Goal: Information Seeking & Learning: Learn about a topic

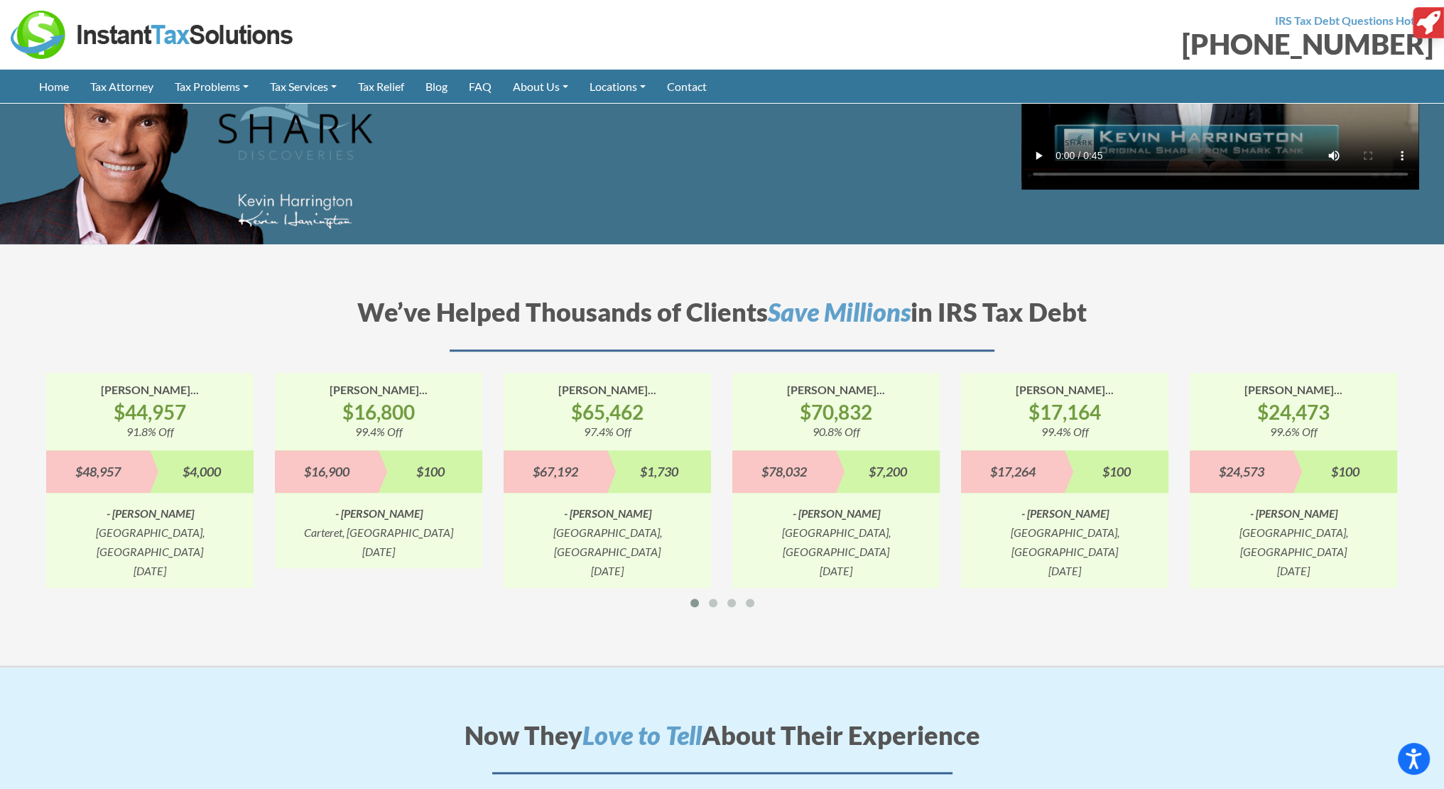
scroll to position [1705, 0]
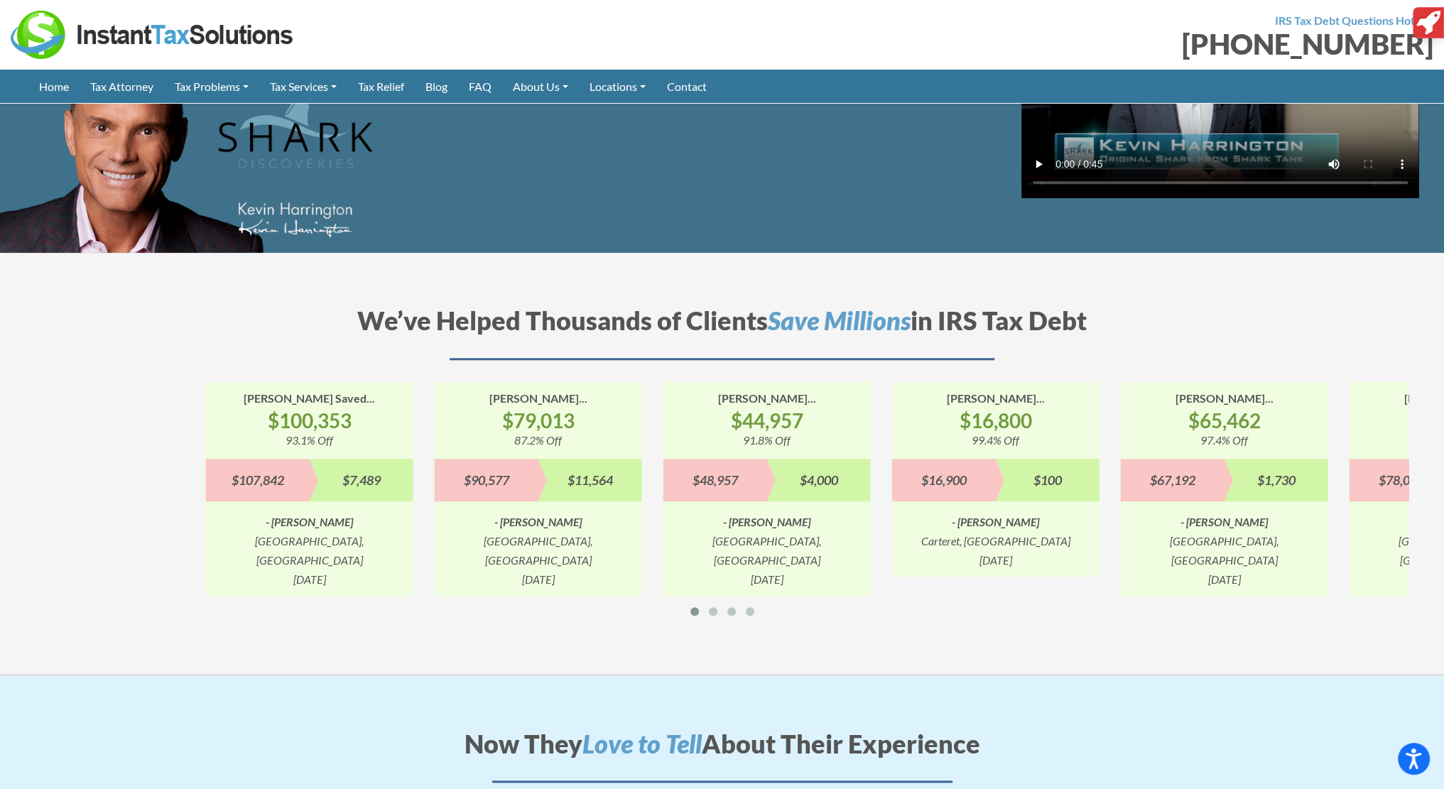
drag, startPoint x: 533, startPoint y: 386, endPoint x: 1313, endPoint y: 417, distance: 779.9
click at [1333, 417] on div "Marco Saved... $65,462 97.4% Off $67,192 $1,730 - Marco San Rafael, CA 10/16/20…" at bounding box center [1224, 488] width 229 height 215
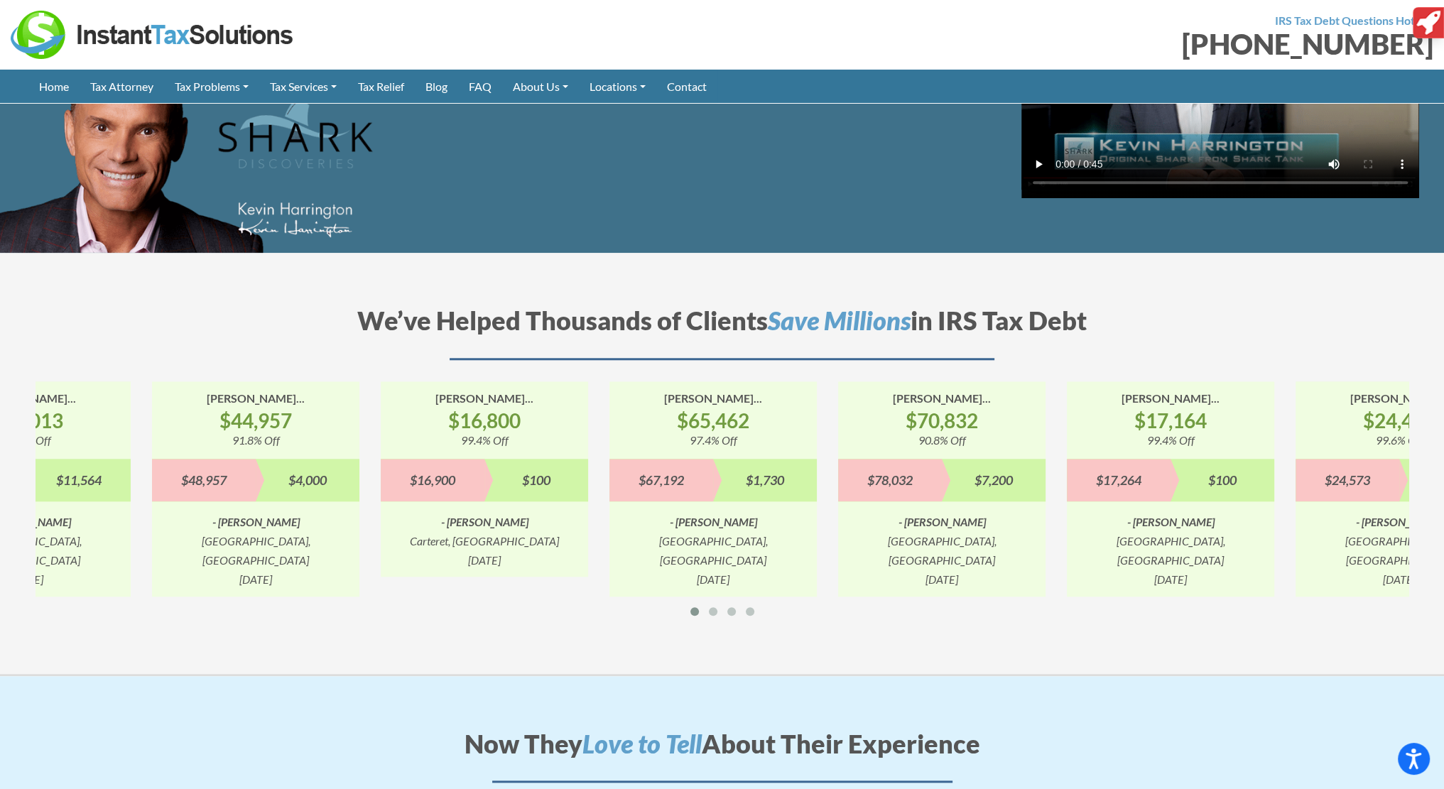
drag, startPoint x: 717, startPoint y: 520, endPoint x: 715, endPoint y: 513, distance: 7.4
click at [699, 519] on div "- Marco San Rafael, CA" at bounding box center [713, 541] width 207 height 58
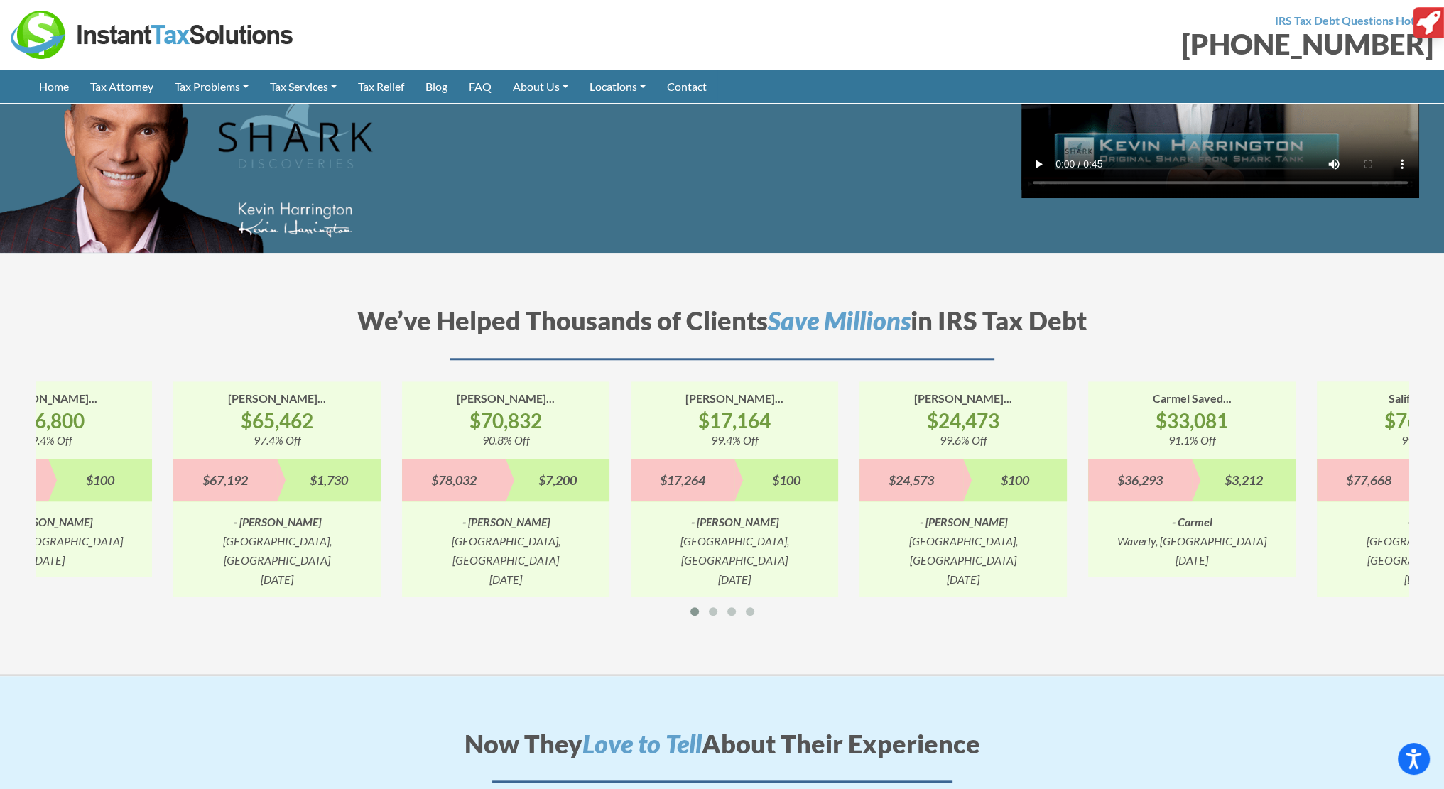
drag, startPoint x: 885, startPoint y: 480, endPoint x: 1022, endPoint y: 470, distance: 136.7
click at [877, 480] on div "Steven Saved... $24,473 99.6% Off $24,573 $100 - Steven Salem, NH 7/26/2023" at bounding box center [963, 488] width 207 height 215
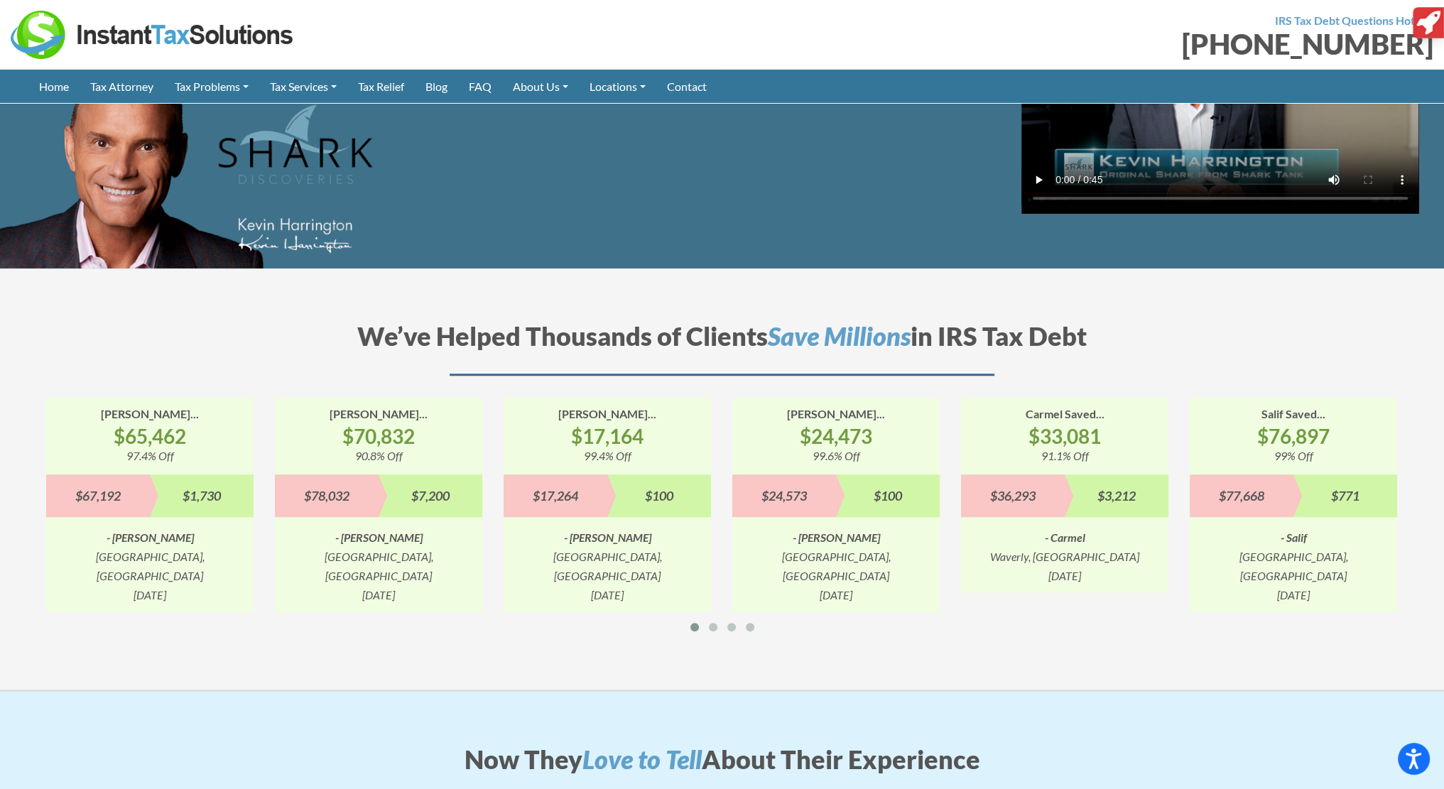
scroll to position [1681, 0]
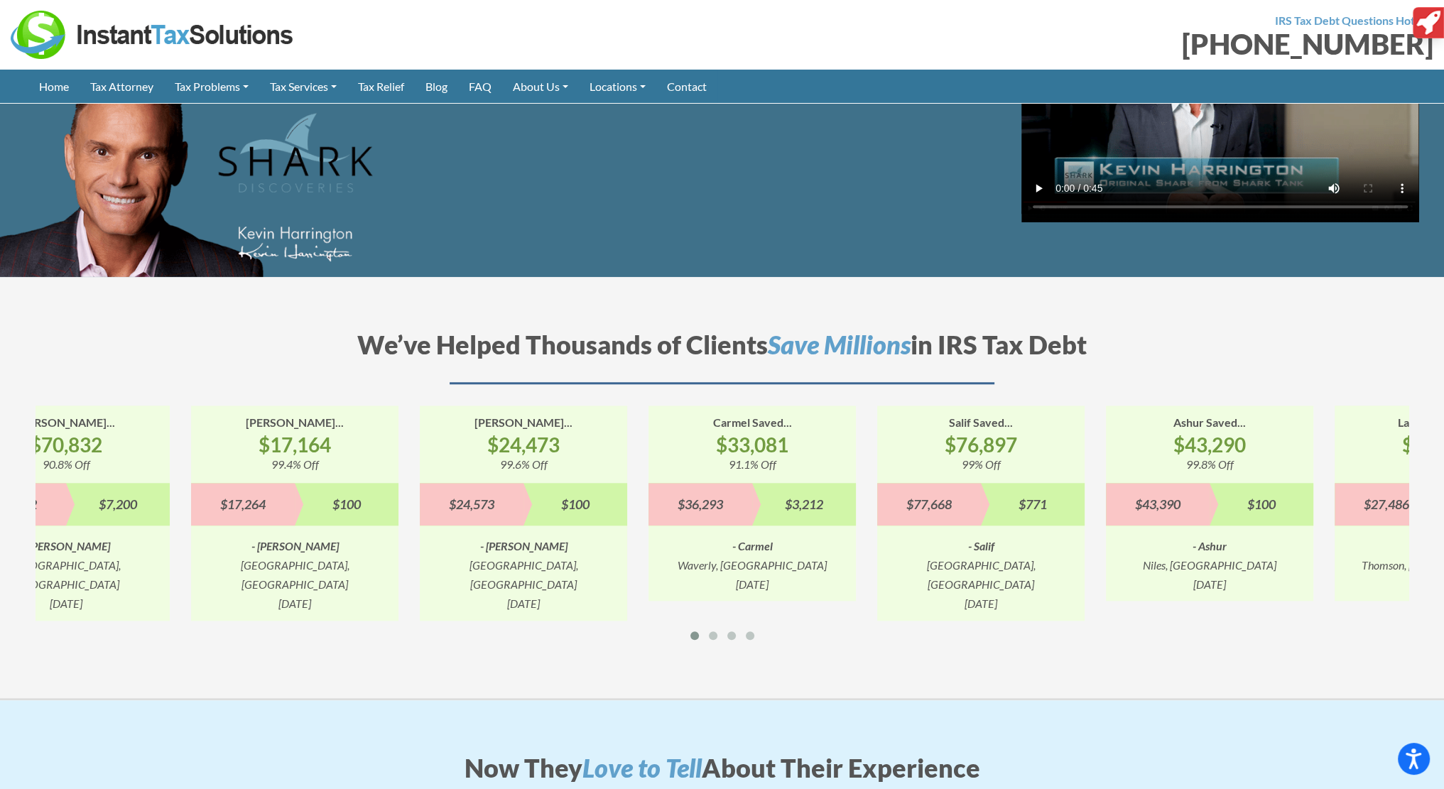
drag, startPoint x: 919, startPoint y: 484, endPoint x: 943, endPoint y: 480, distance: 23.8
click at [896, 484] on div "Salif Saved... $76,897 99% Off $77,668 $771 - Salif Austin, TX 5/1/2023" at bounding box center [980, 513] width 207 height 215
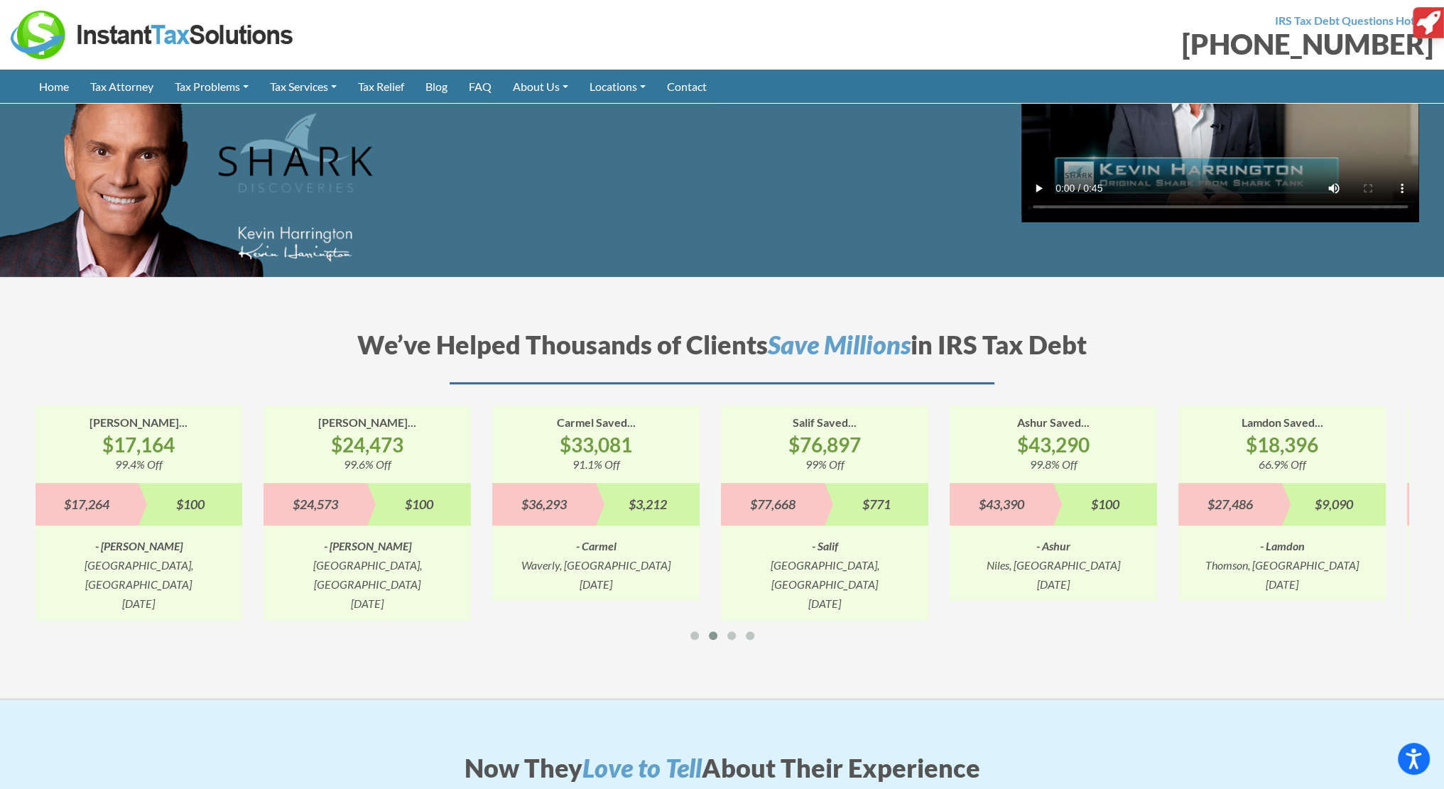
drag, startPoint x: 1109, startPoint y: 468, endPoint x: 918, endPoint y: 494, distance: 192.9
click at [1053, 497] on div "$100" at bounding box center [1105, 504] width 104 height 43
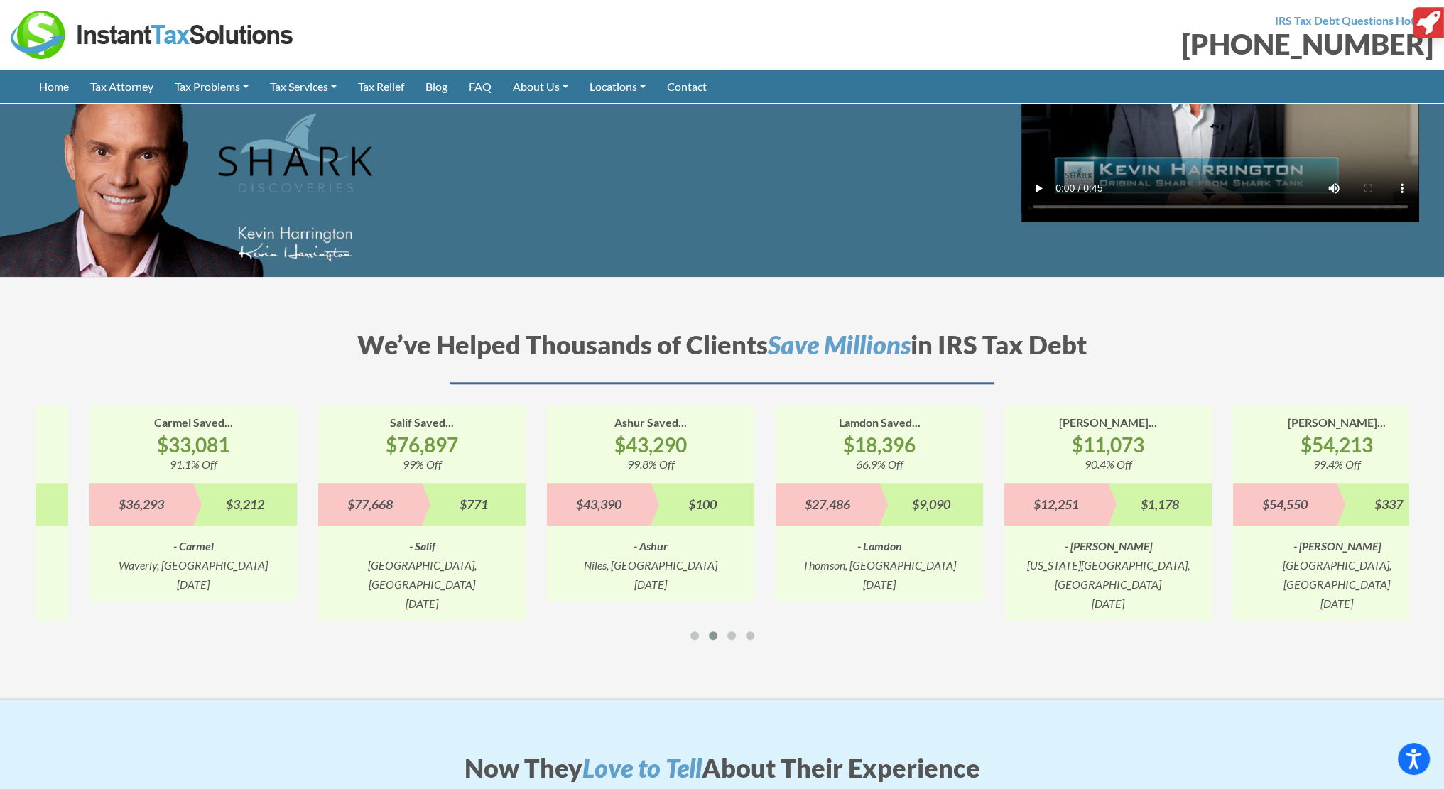
drag, startPoint x: 1179, startPoint y: 434, endPoint x: 977, endPoint y: 462, distance: 204.4
click at [994, 462] on div "Gregory Saved... $11,073 90.4% Off $12,251 $1,178 - Gregory Washington Depot, C…" at bounding box center [1108, 513] width 229 height 215
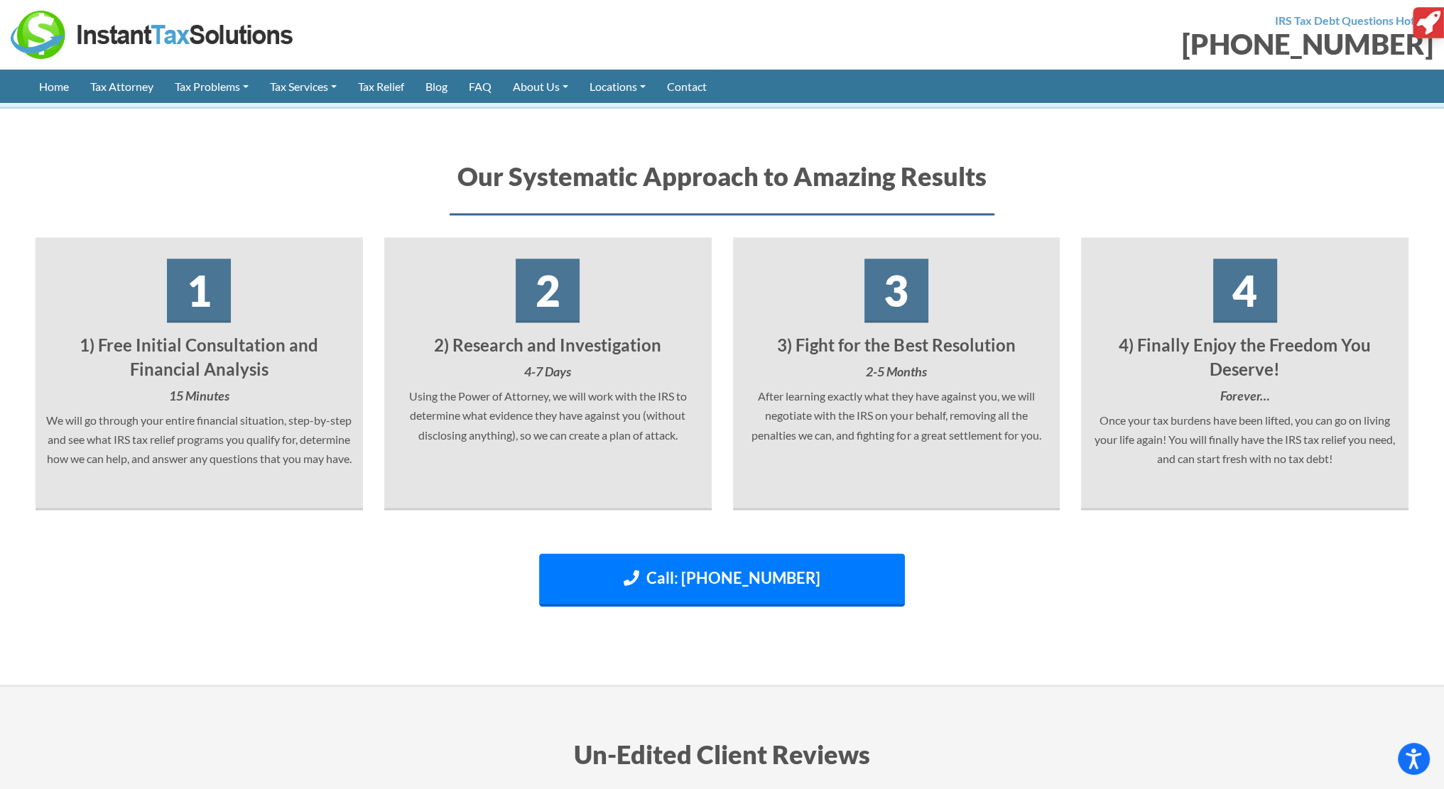
scroll to position [2675, 0]
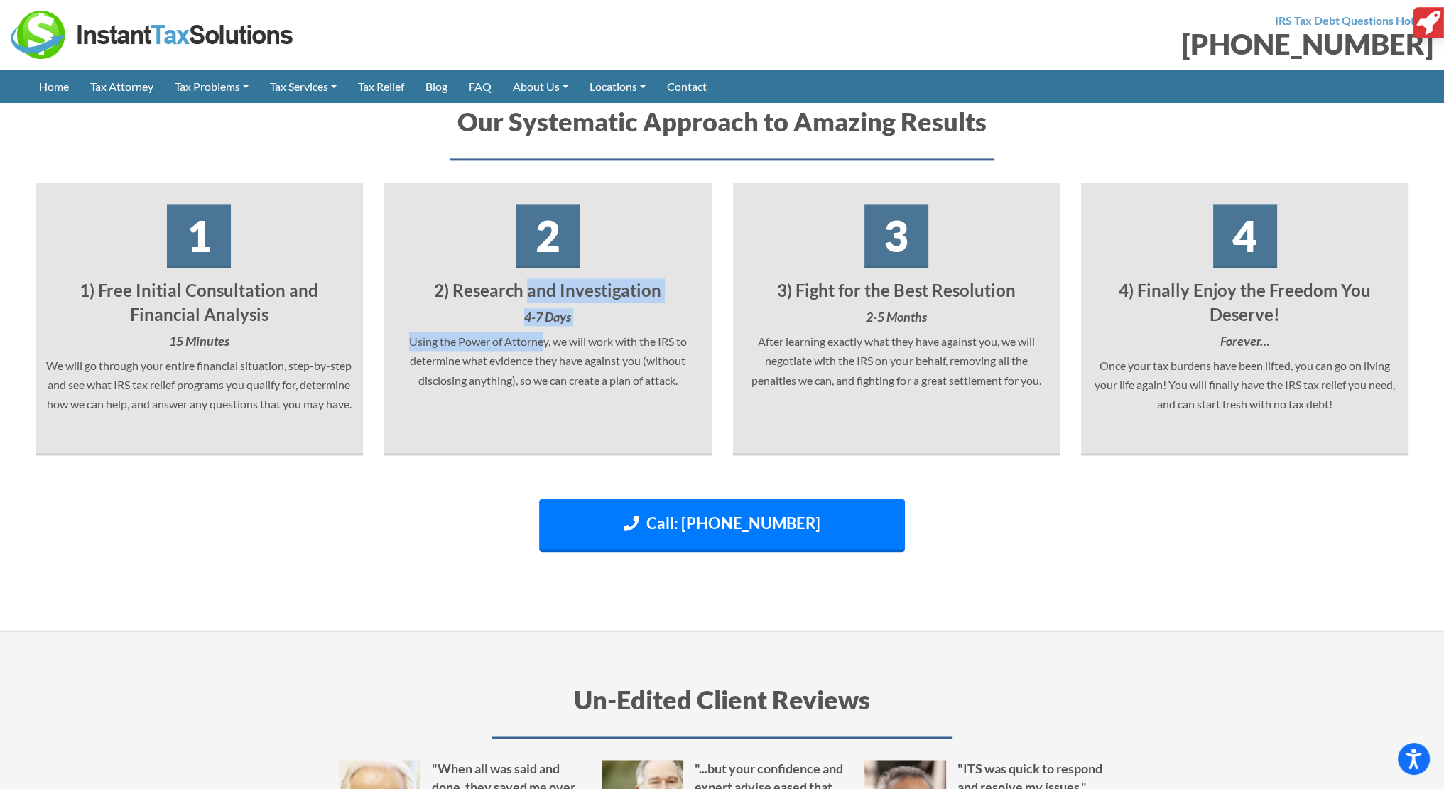
drag, startPoint x: 531, startPoint y: 255, endPoint x: 540, endPoint y: 294, distance: 40.0
click at [540, 294] on div "2 2) Research and Investigation 4-7 Days Using the Power of Attorney, we will w…" at bounding box center [547, 319] width 327 height 273
click at [570, 332] on p "Using the Power of Attorney, we will work with the IRS to determine what eviden…" at bounding box center [548, 361] width 306 height 58
click at [202, 205] on div "1" at bounding box center [199, 237] width 64 height 64
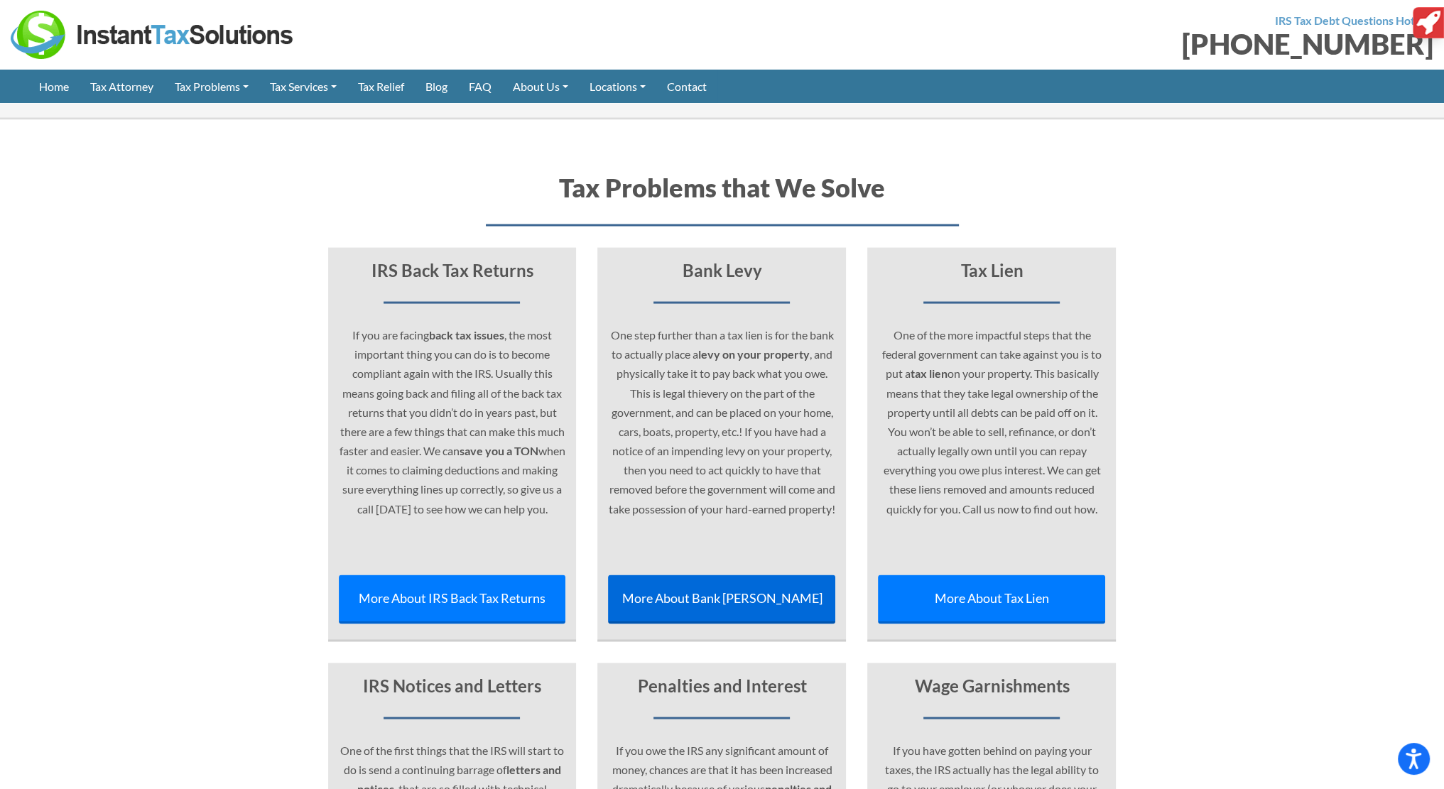
scroll to position [3717, 0]
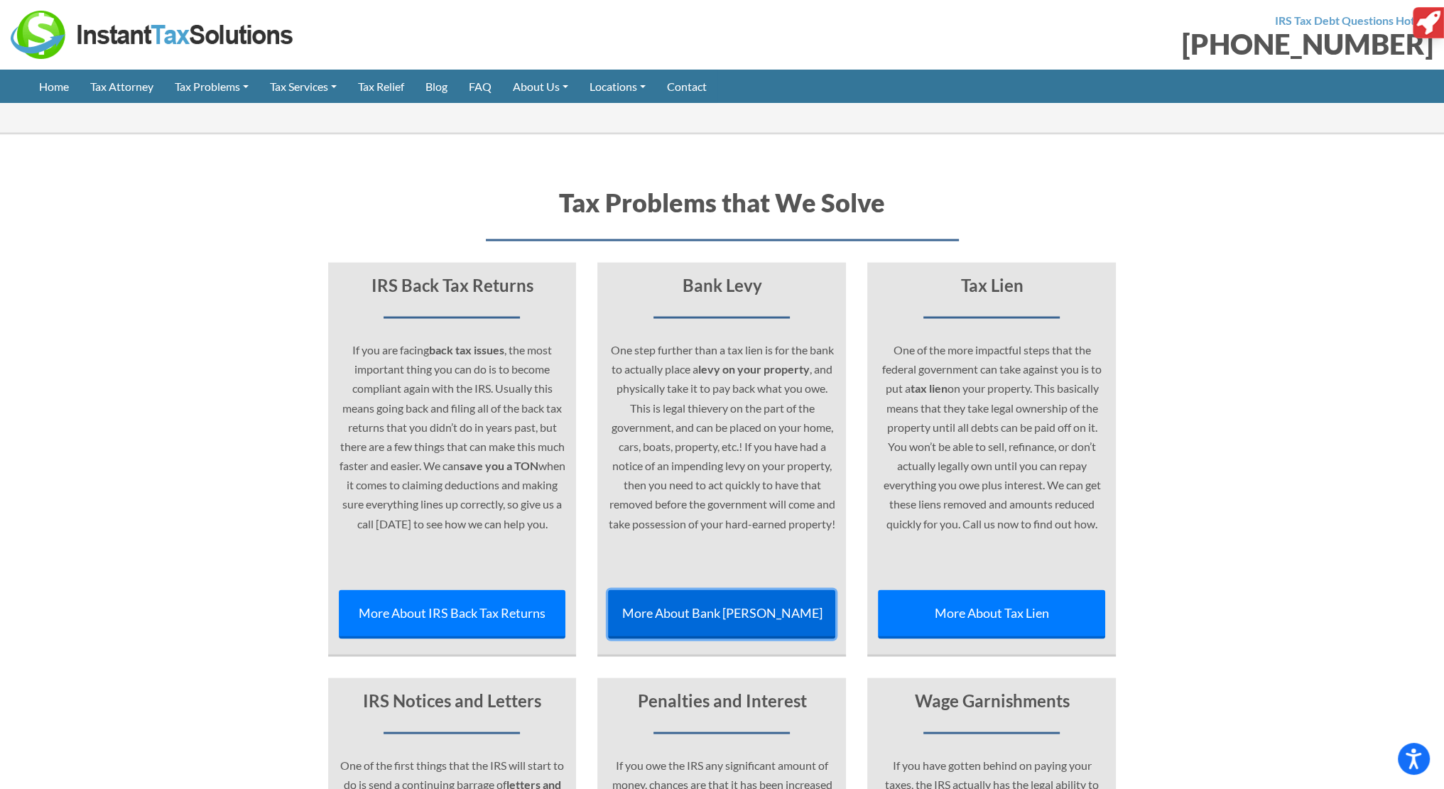
click at [739, 590] on link "More About Bank Levy" at bounding box center [721, 614] width 227 height 49
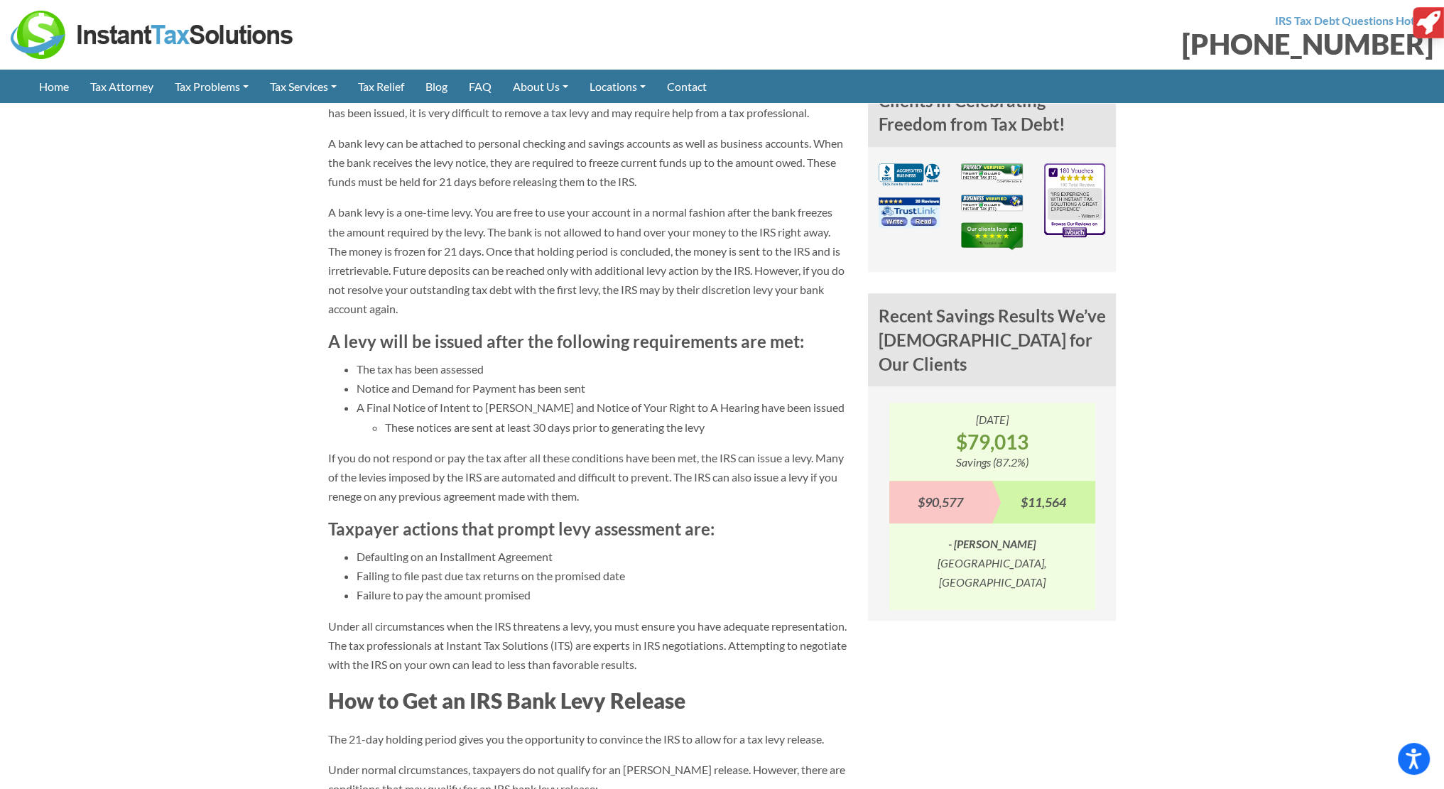
scroll to position [1100, 0]
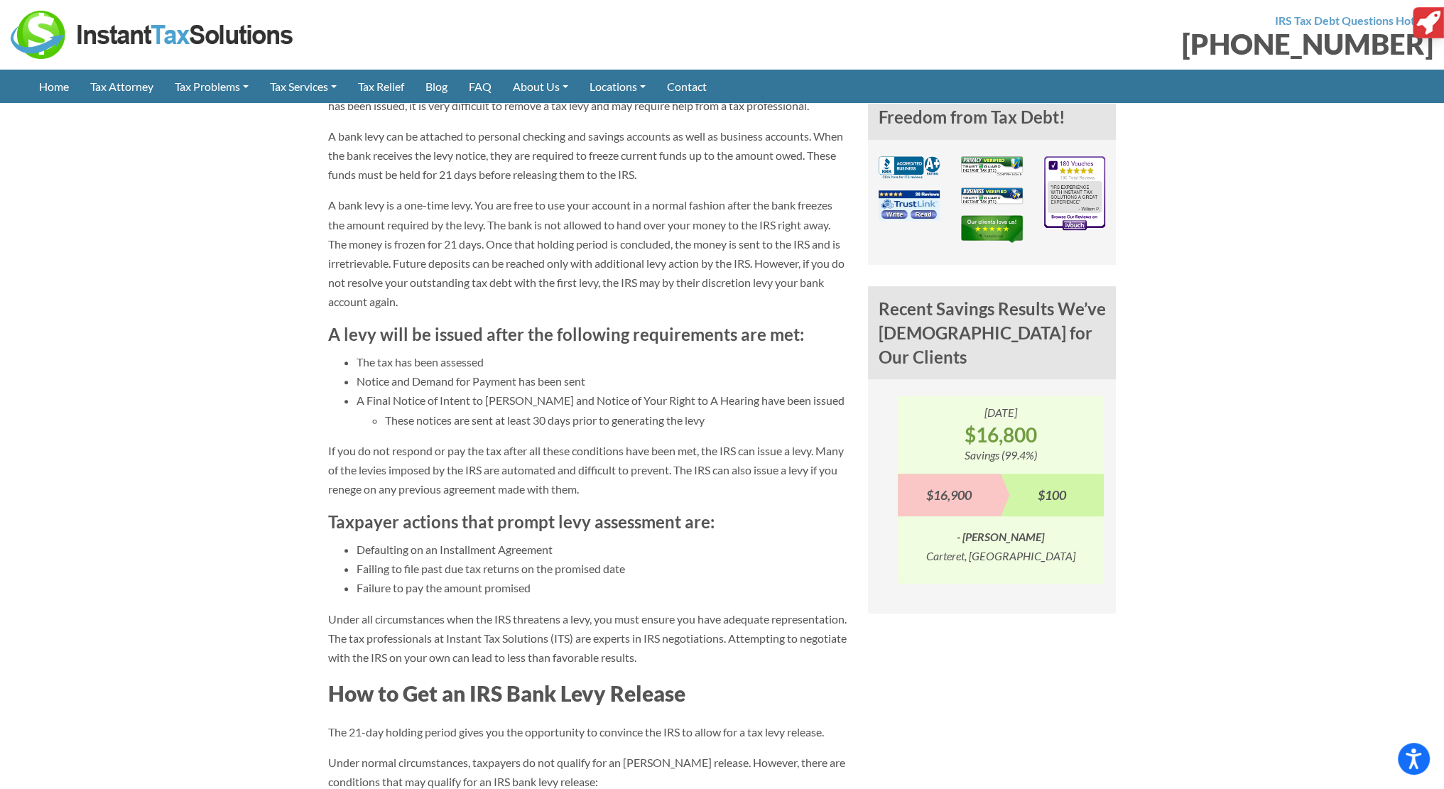
drag, startPoint x: 963, startPoint y: 400, endPoint x: 1199, endPoint y: 473, distance: 246.9
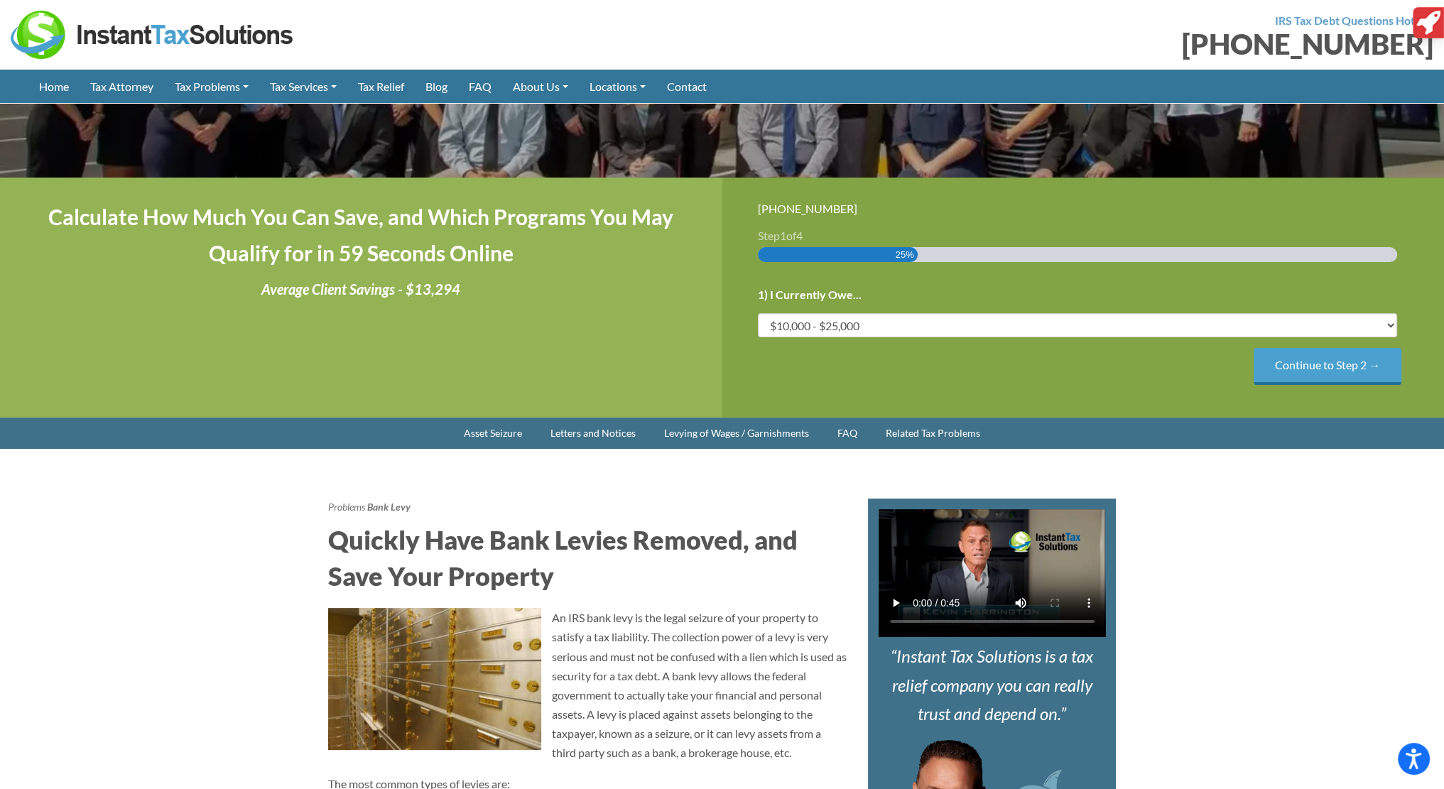
scroll to position [248, 0]
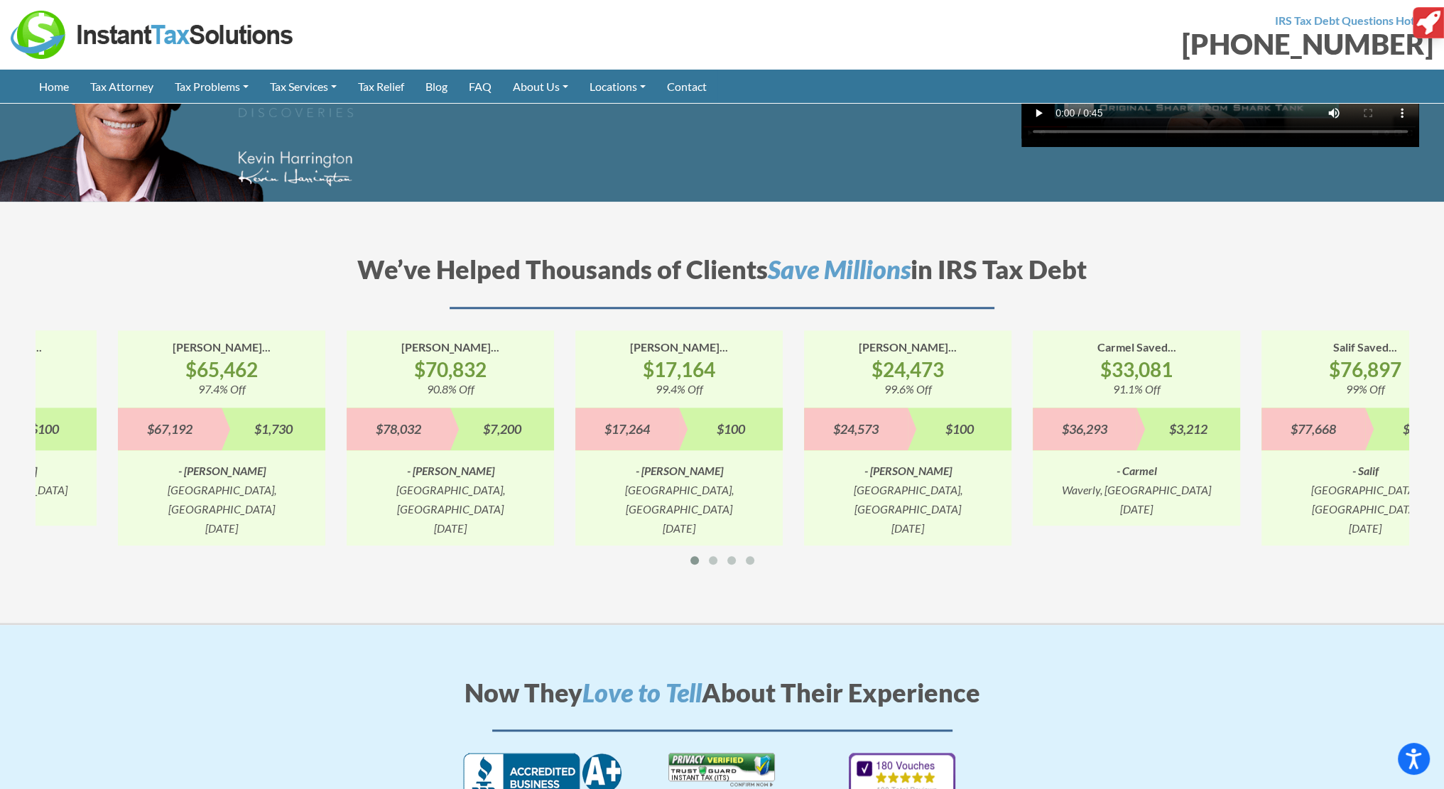
drag, startPoint x: 346, startPoint y: 332, endPoint x: 418, endPoint y: 329, distance: 71.8
click at [418, 330] on div "James Saved... $70,832 90.8% Off $78,032 $7,200 - James Beverly Hills, CA 7/26/…" at bounding box center [450, 437] width 207 height 215
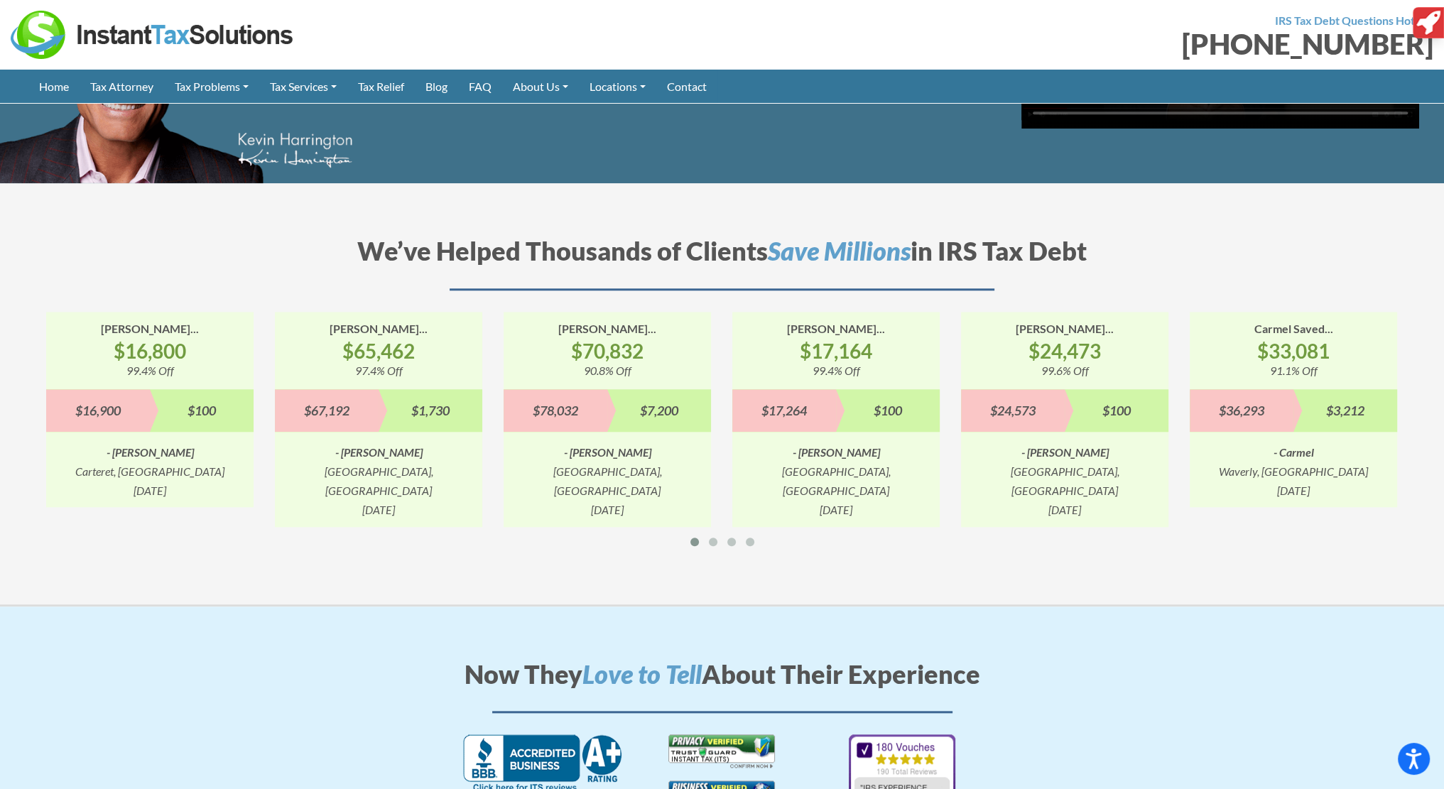
scroll to position [1779, 0]
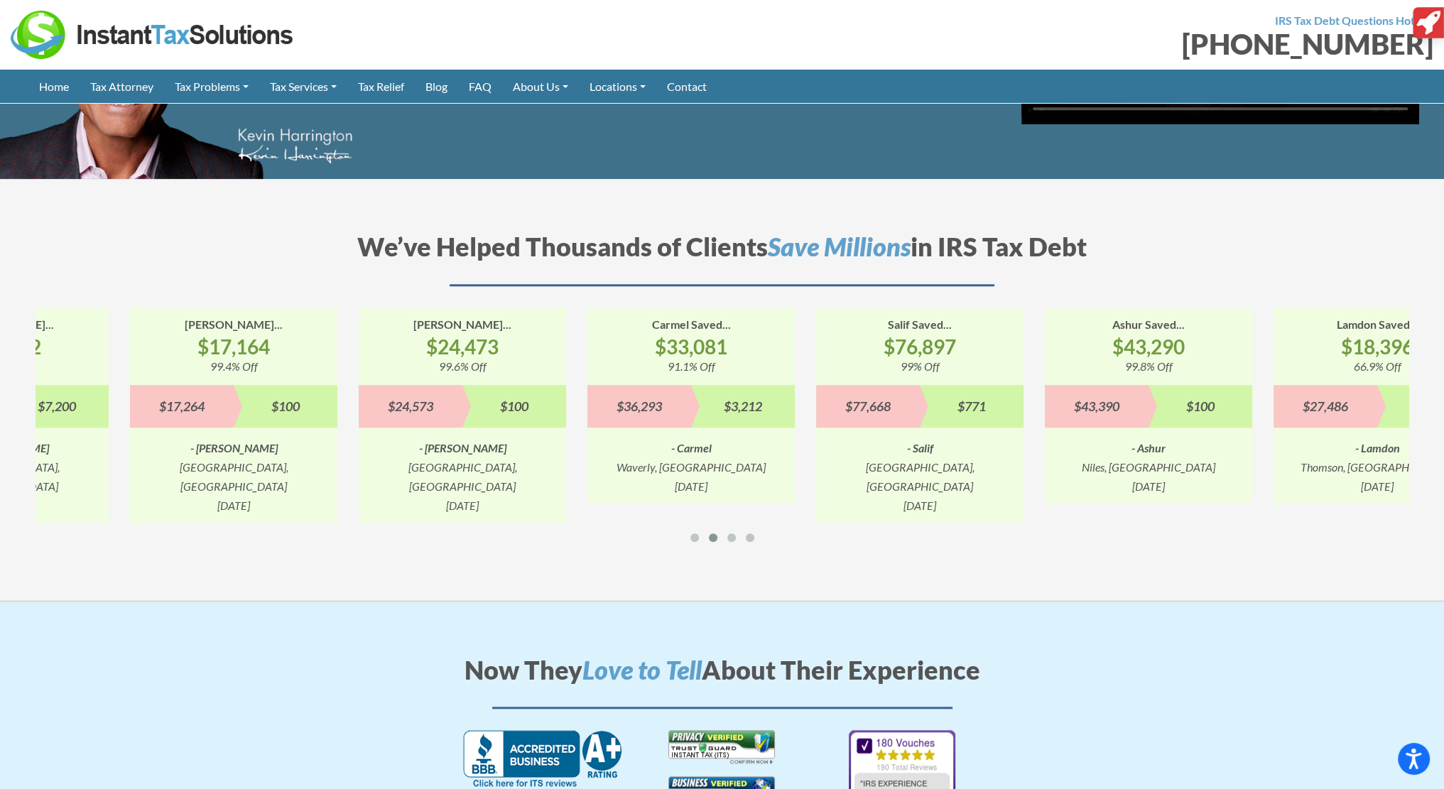
drag, startPoint x: 573, startPoint y: 320, endPoint x: 651, endPoint y: 326, distance: 79.1
click at [651, 334] on strong "$33,081" at bounding box center [690, 347] width 207 height 26
